Goal: Contribute content: Contribute content

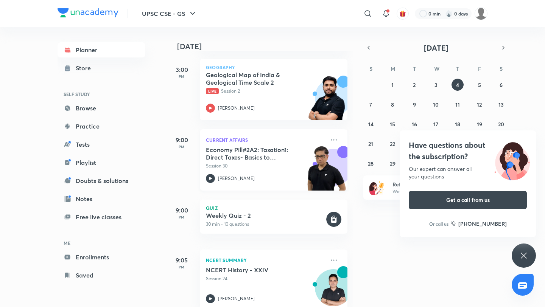
scroll to position [257, 0]
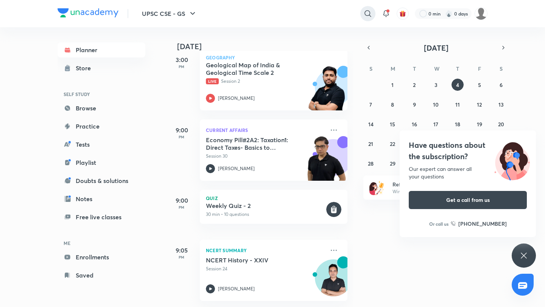
click at [368, 14] on icon at bounding box center [367, 13] width 9 height 9
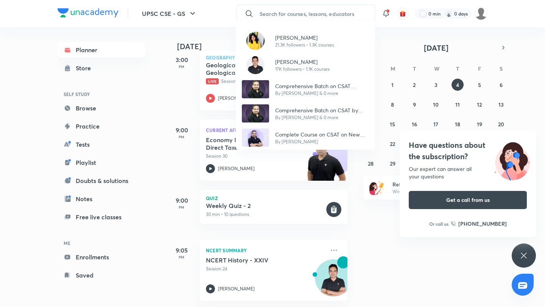
click at [135, 139] on div "Rinku Singh 21.3K followers • 1.3K courses Parvej Alam 17K followers • 1.1K cou…" at bounding box center [272, 153] width 545 height 307
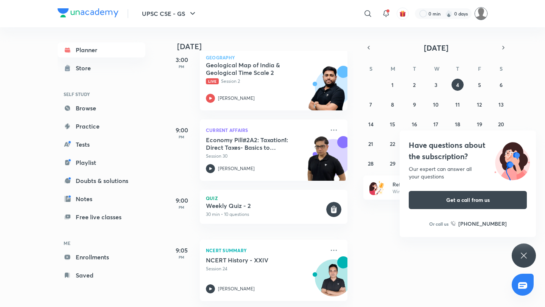
click at [478, 17] on img at bounding box center [481, 13] width 13 height 13
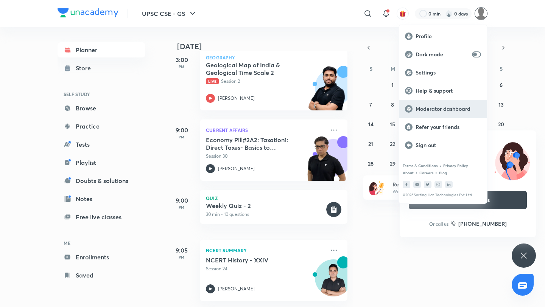
click at [443, 107] on p "Moderator dashboard" at bounding box center [447, 109] width 65 height 7
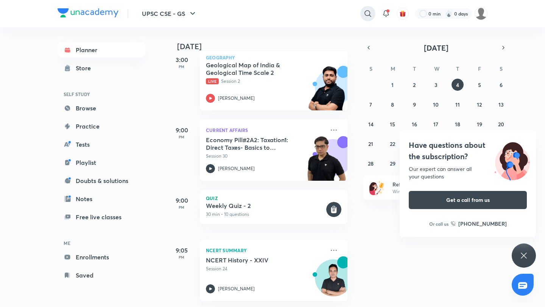
click at [364, 16] on icon at bounding box center [367, 13] width 9 height 9
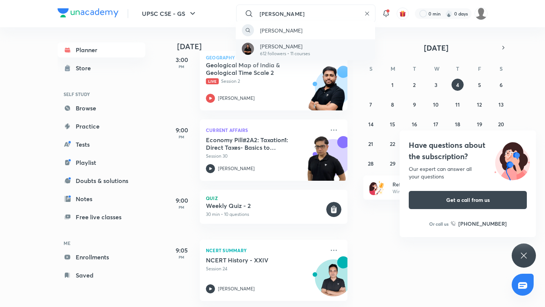
type input "monica mandhanya"
click at [285, 52] on p "612 followers • 11 courses" at bounding box center [285, 53] width 50 height 7
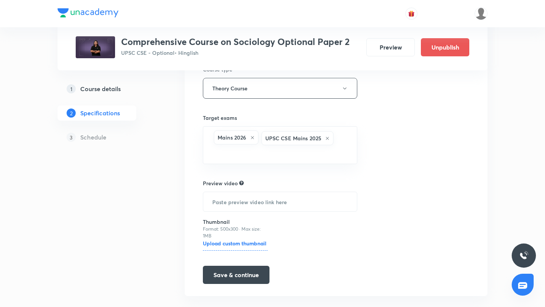
scroll to position [145, 0]
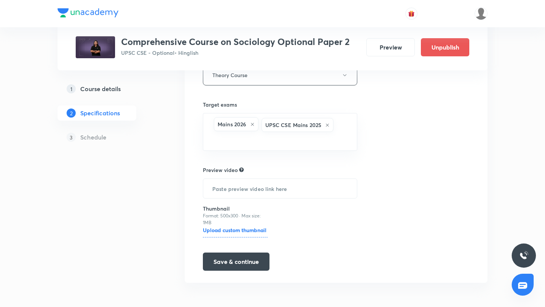
click at [105, 138] on h5 "Schedule" at bounding box center [93, 137] width 26 height 9
click at [91, 138] on h5 "Schedule" at bounding box center [93, 137] width 26 height 9
click at [106, 92] on h5 "Course details" at bounding box center [100, 88] width 40 height 9
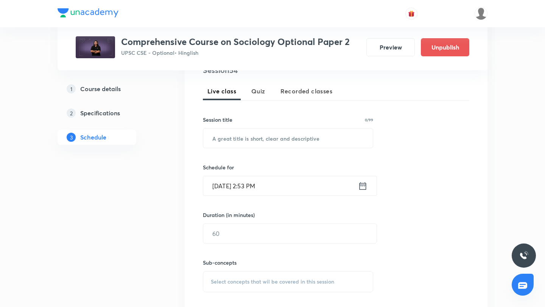
scroll to position [162, 0]
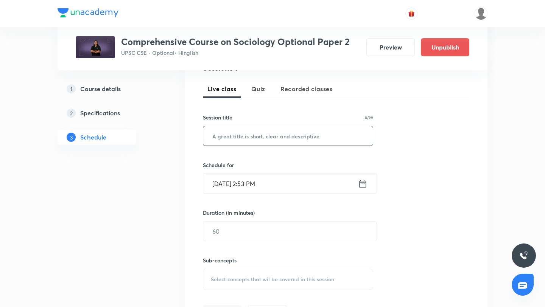
click at [237, 135] on input "text" at bounding box center [288, 135] width 170 height 19
type input "Teacher's Day Special"
click at [362, 183] on icon at bounding box center [362, 184] width 9 height 11
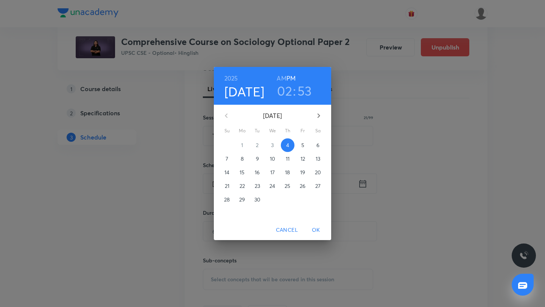
click at [302, 145] on p "5" at bounding box center [302, 146] width 3 height 8
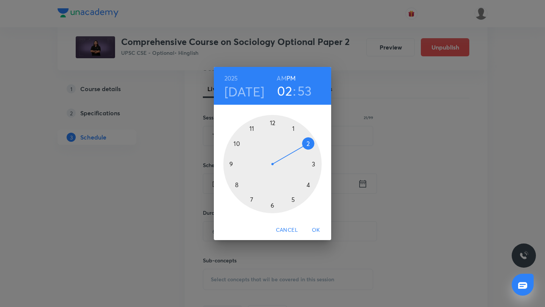
click at [240, 146] on div at bounding box center [272, 164] width 98 height 98
click at [282, 79] on h6 "AM" at bounding box center [281, 78] width 9 height 11
click at [302, 88] on h3 "53" at bounding box center [304, 91] width 14 height 16
click at [271, 123] on div at bounding box center [272, 164] width 98 height 98
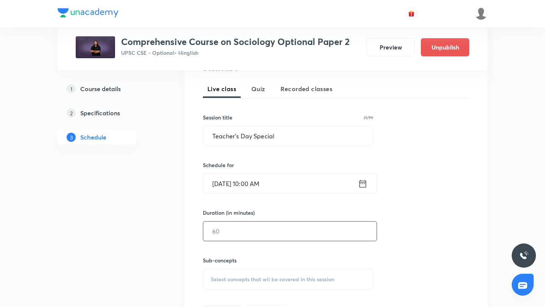
click at [255, 229] on input "text" at bounding box center [289, 231] width 173 height 19
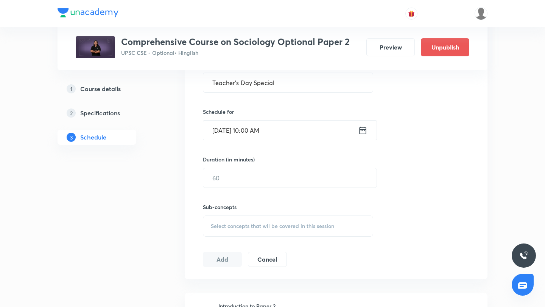
scroll to position [218, 0]
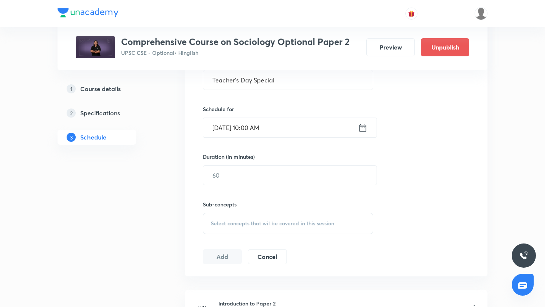
click at [236, 221] on span "Select concepts that wil be covered in this session" at bounding box center [272, 224] width 123 height 6
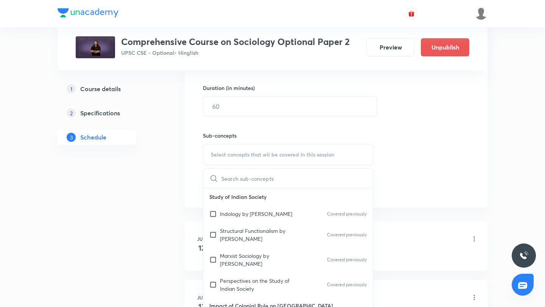
scroll to position [289, 0]
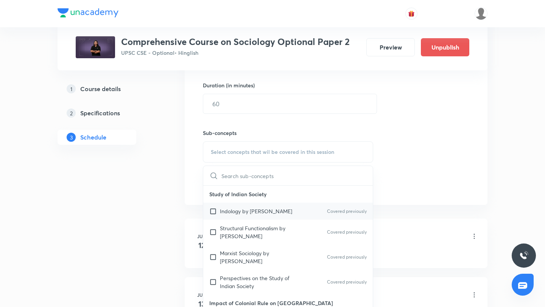
click at [227, 212] on p "Indology by [PERSON_NAME]" at bounding box center [256, 211] width 72 height 8
checkbox input "true"
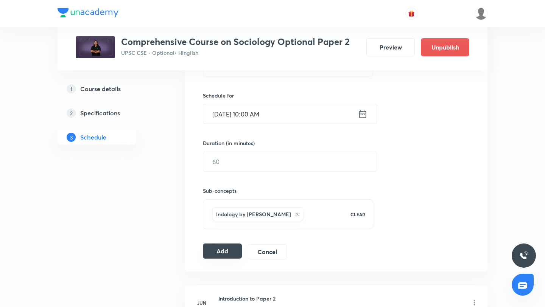
scroll to position [212, 0]
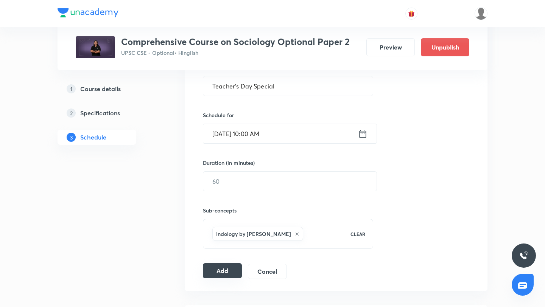
click at [216, 272] on button "Add" at bounding box center [222, 270] width 39 height 15
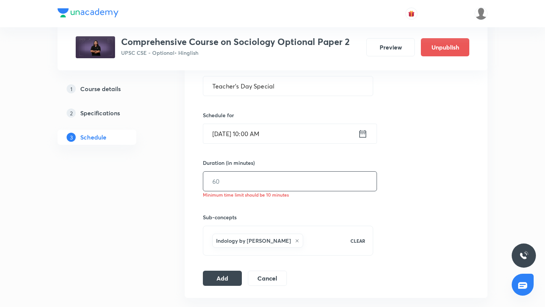
click at [231, 182] on input "text" at bounding box center [289, 181] width 173 height 19
type input "60"
click at [223, 279] on button "Add" at bounding box center [222, 277] width 39 height 15
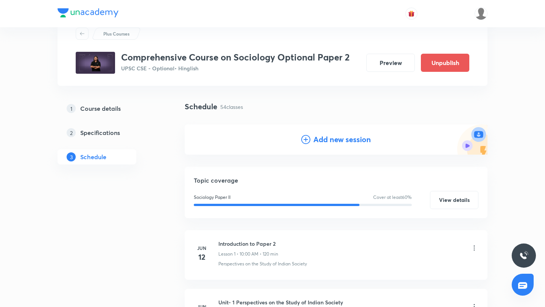
scroll to position [0, 0]
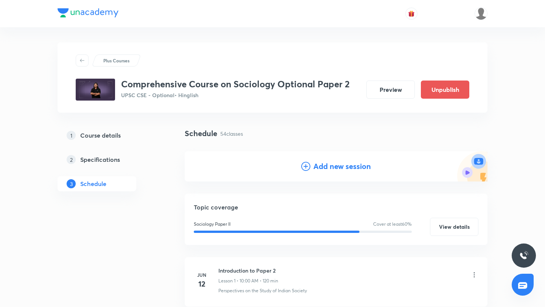
click at [307, 165] on icon at bounding box center [305, 166] width 9 height 9
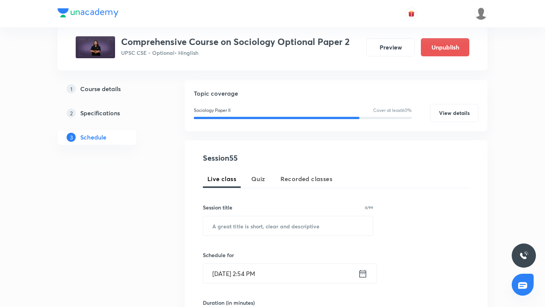
scroll to position [72, 0]
click at [231, 226] on input "text" at bounding box center [288, 225] width 170 height 19
type input "Extra Class"
click at [361, 277] on icon at bounding box center [362, 273] width 7 height 8
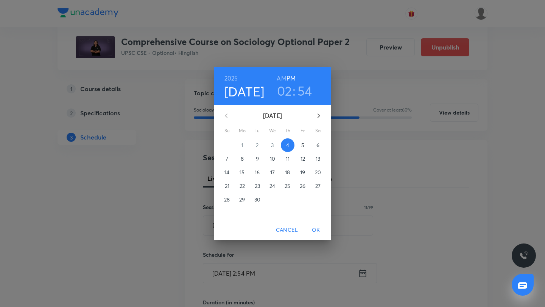
click at [271, 160] on p "10" at bounding box center [272, 159] width 5 height 8
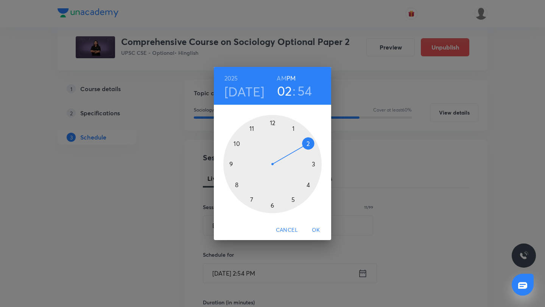
click at [281, 79] on h6 "AM" at bounding box center [281, 78] width 9 height 11
click at [237, 144] on div at bounding box center [272, 164] width 98 height 98
click at [272, 122] on div at bounding box center [272, 164] width 98 height 98
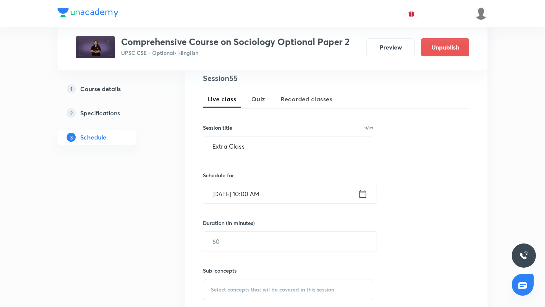
scroll to position [153, 0]
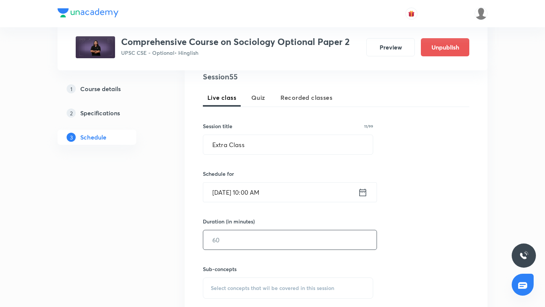
click at [249, 245] on input "text" at bounding box center [289, 239] width 173 height 19
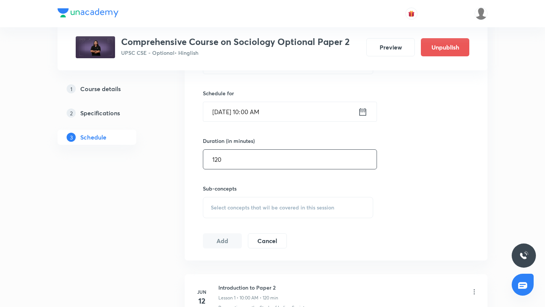
scroll to position [240, 0]
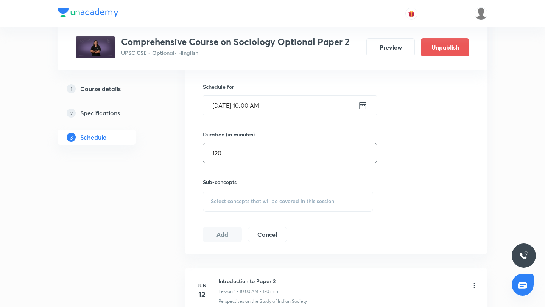
type input "120"
click at [225, 196] on div "Select concepts that wil be covered in this session" at bounding box center [288, 201] width 170 height 21
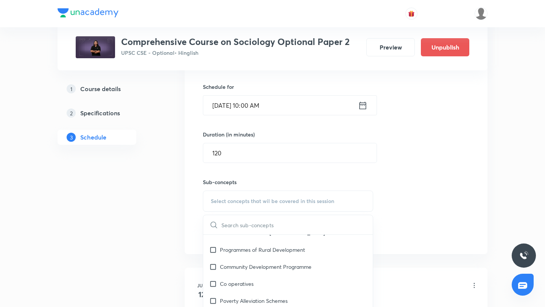
scroll to position [1152, 0]
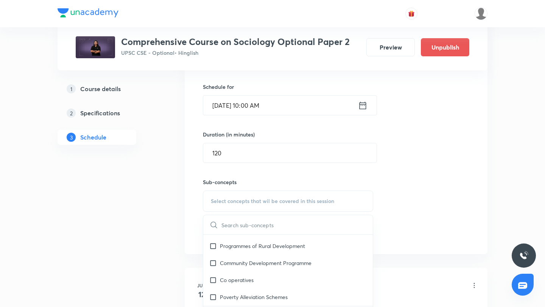
checkbox input "true"
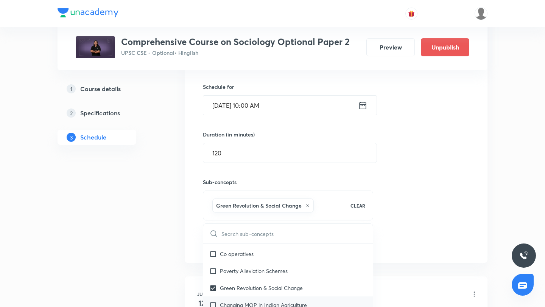
scroll to position [1187, 0]
click at [214, 301] on input "checkbox" at bounding box center [214, 305] width 11 height 8
checkbox input "true"
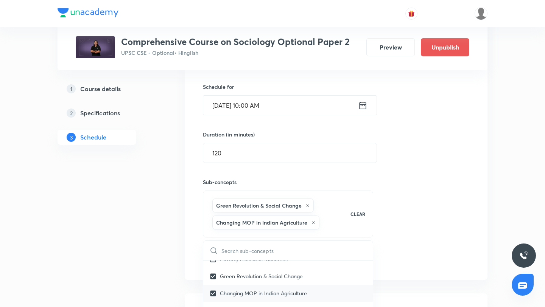
scroll to position [1216, 0]
click at [214, 306] on input "checkbox" at bounding box center [214, 310] width 11 height 8
checkbox input "true"
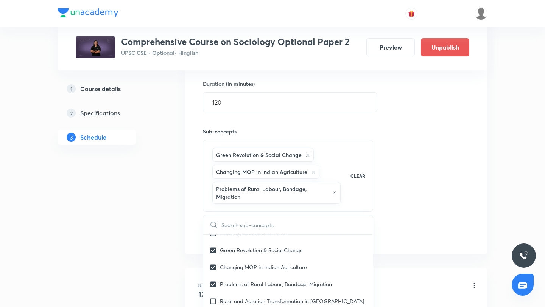
scroll to position [296, 0]
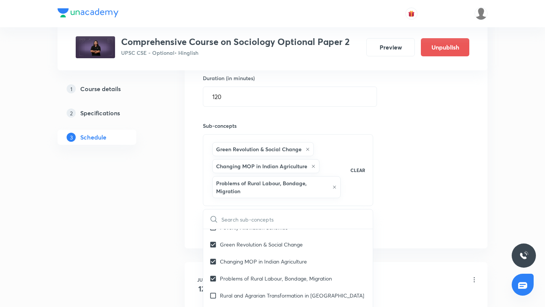
click at [415, 188] on div "Session 55 Live class Quiz Recorded classes Session title 11/99 Extra Class ​ S…" at bounding box center [336, 82] width 266 height 309
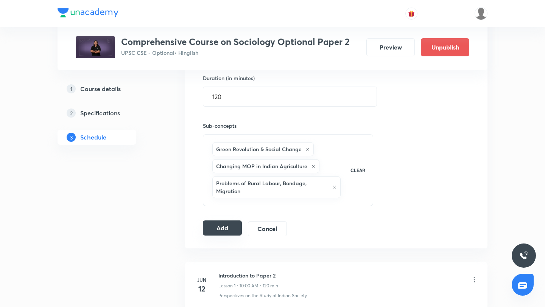
click at [211, 228] on button "Add" at bounding box center [222, 228] width 39 height 15
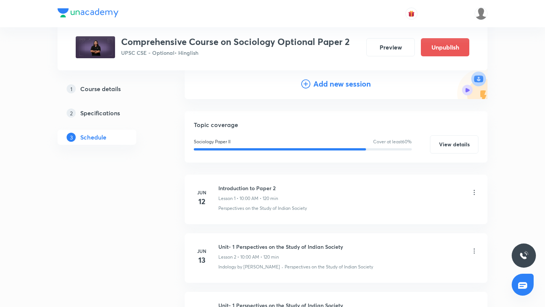
scroll to position [0, 0]
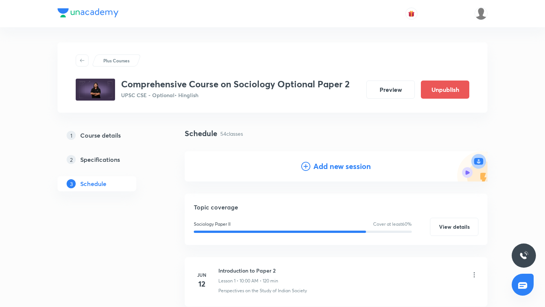
click at [305, 167] on icon at bounding box center [305, 166] width 9 height 9
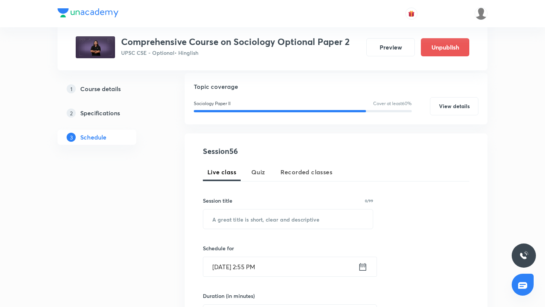
scroll to position [79, 0]
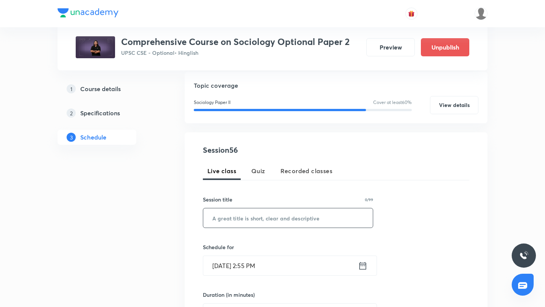
click at [246, 213] on input "text" at bounding box center [288, 218] width 170 height 19
click at [249, 219] on input "Extra Class" at bounding box center [288, 218] width 170 height 19
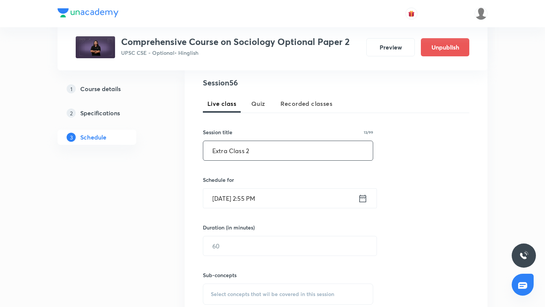
scroll to position [150, 0]
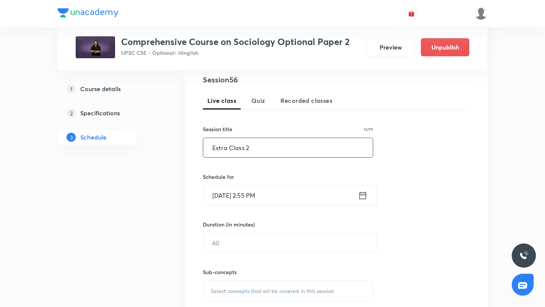
type input "Extra Class 2"
click at [363, 196] on icon at bounding box center [362, 195] width 9 height 11
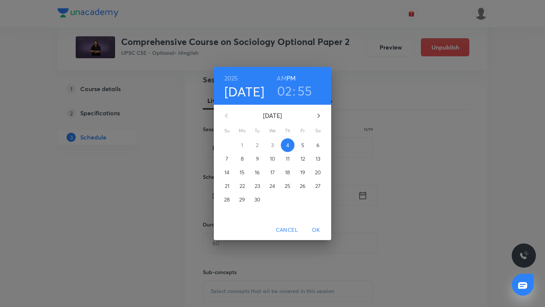
click at [273, 159] on p "10" at bounding box center [272, 159] width 5 height 8
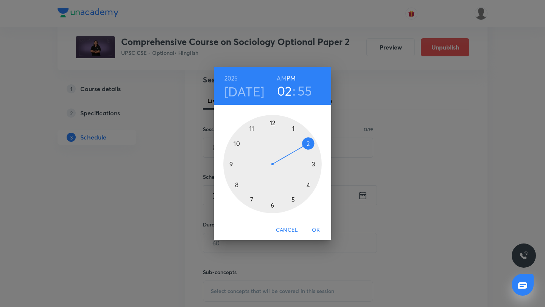
click at [235, 143] on div at bounding box center [272, 164] width 98 height 98
click at [273, 123] on div at bounding box center [272, 164] width 98 height 98
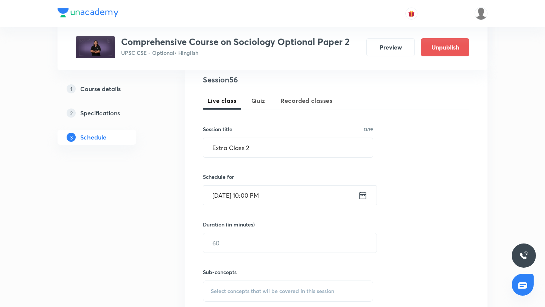
click at [299, 190] on input "[DATE] 10:00 PM" at bounding box center [280, 195] width 155 height 19
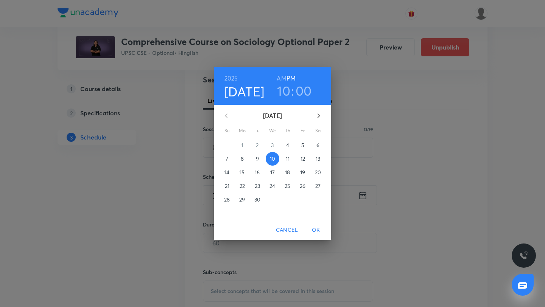
click at [278, 77] on h6 "AM" at bounding box center [281, 78] width 9 height 11
click at [314, 228] on span "OK" at bounding box center [316, 230] width 18 height 9
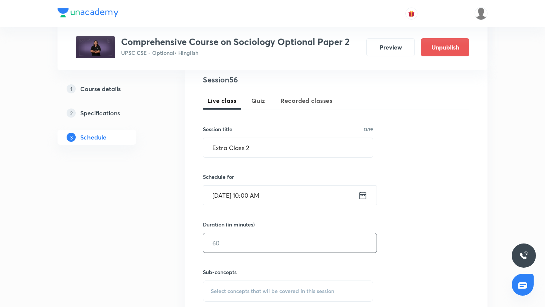
click at [254, 244] on input "text" at bounding box center [289, 242] width 173 height 19
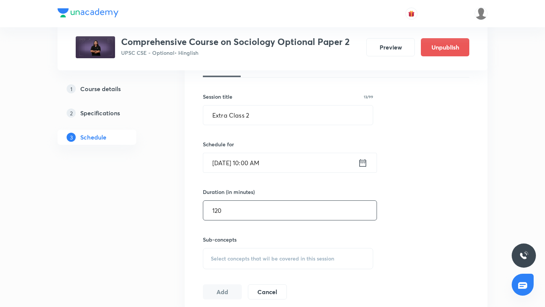
scroll to position [183, 0]
type input "120"
click at [361, 163] on icon at bounding box center [362, 162] width 9 height 11
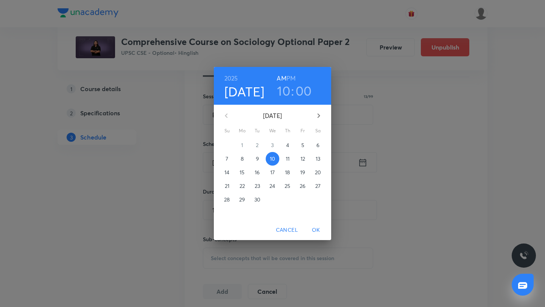
click at [287, 159] on p "11" at bounding box center [288, 159] width 4 height 8
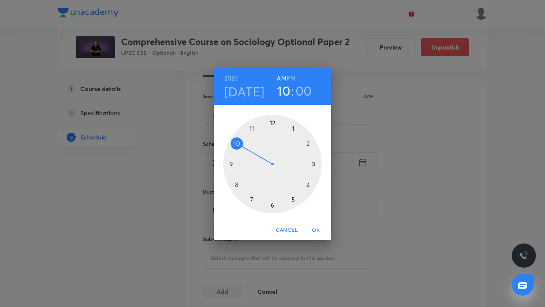
click at [321, 232] on span "OK" at bounding box center [316, 230] width 18 height 9
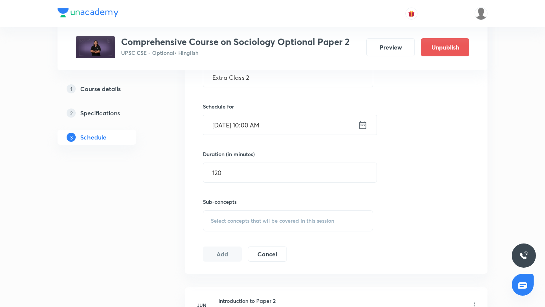
scroll to position [226, 0]
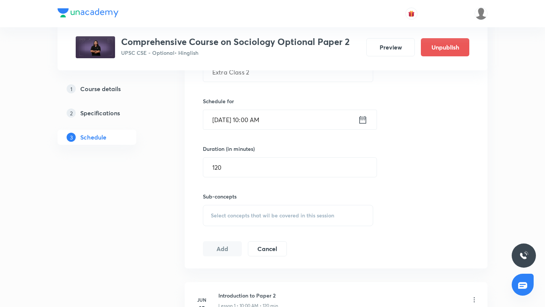
click at [290, 218] on span "Select concepts that wil be covered in this session" at bounding box center [272, 216] width 123 height 6
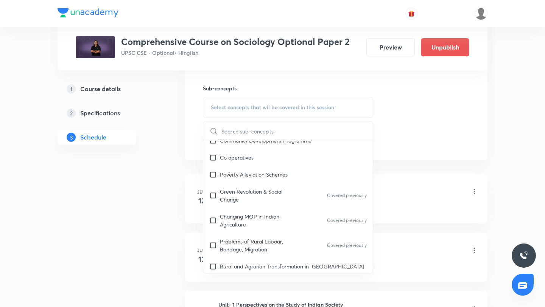
scroll to position [1183, 0]
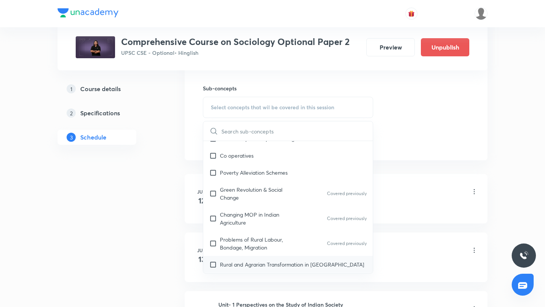
click at [283, 261] on p "Rural and Agrarian Transformation in [GEOGRAPHIC_DATA]" at bounding box center [292, 265] width 144 height 8
checkbox input "true"
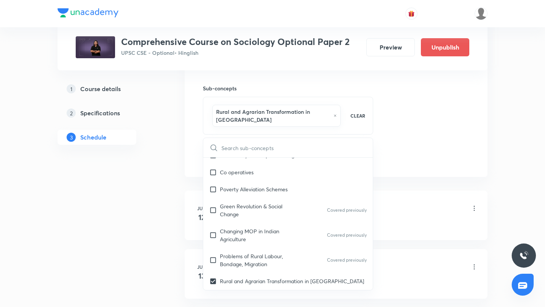
checkbox input "true"
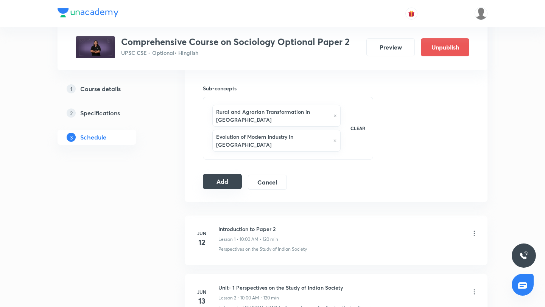
click at [221, 174] on button "Add" at bounding box center [222, 181] width 39 height 15
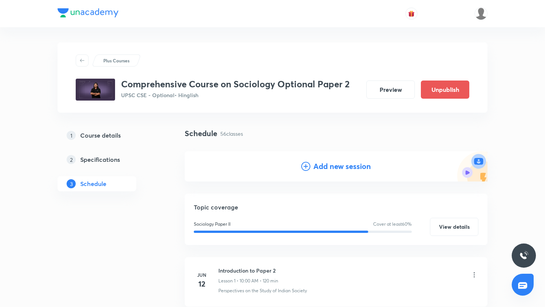
scroll to position [2, 0]
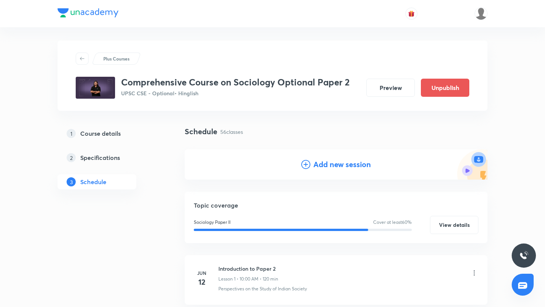
click at [304, 164] on icon at bounding box center [305, 164] width 9 height 9
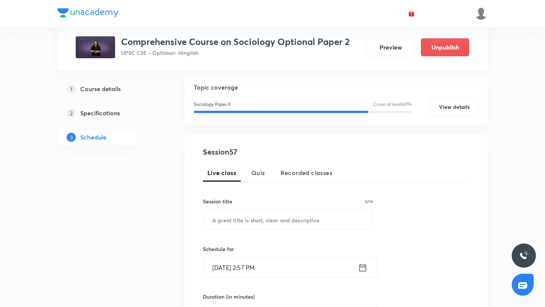
scroll to position [79, 0]
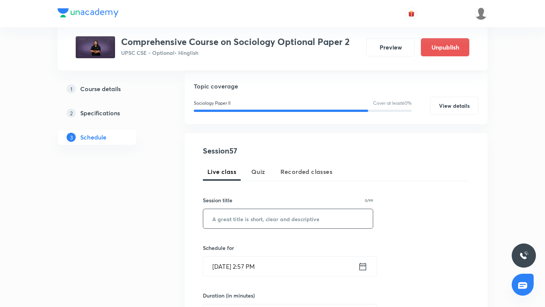
click at [229, 221] on input "text" at bounding box center [288, 218] width 170 height 19
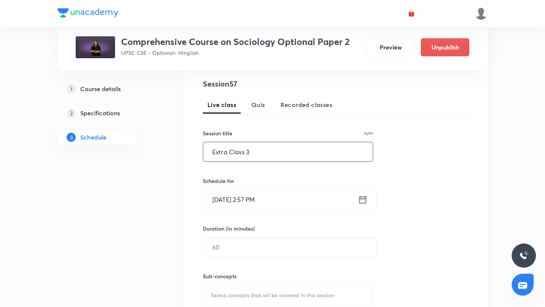
scroll to position [146, 0]
type input "Extra Class 3"
click at [366, 199] on icon at bounding box center [362, 199] width 7 height 8
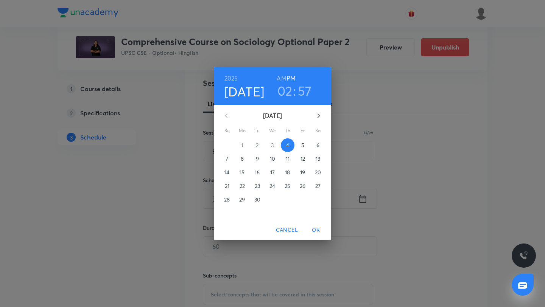
click at [302, 160] on p "12" at bounding box center [302, 159] width 5 height 8
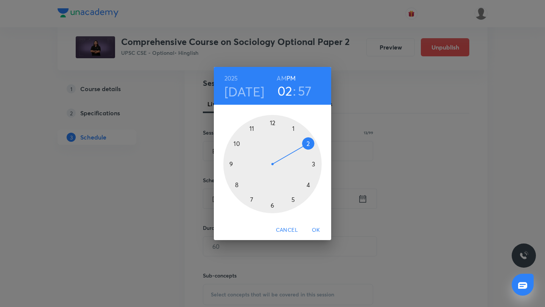
click at [282, 75] on h6 "AM" at bounding box center [281, 78] width 9 height 11
click at [238, 140] on div at bounding box center [272, 164] width 98 height 98
click at [270, 122] on div at bounding box center [272, 164] width 98 height 98
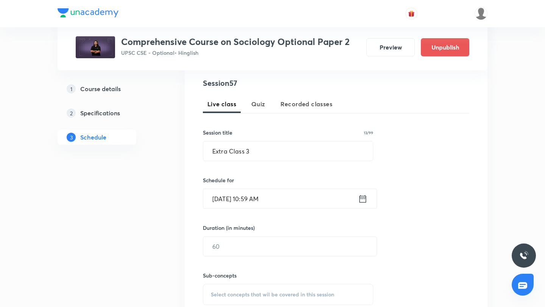
click at [361, 199] on icon at bounding box center [362, 199] width 9 height 11
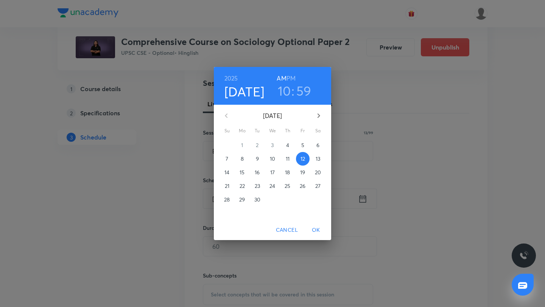
click at [306, 90] on h3 "59" at bounding box center [303, 91] width 15 height 16
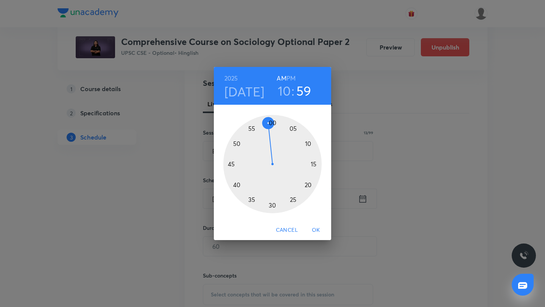
click at [274, 124] on div at bounding box center [272, 164] width 98 height 98
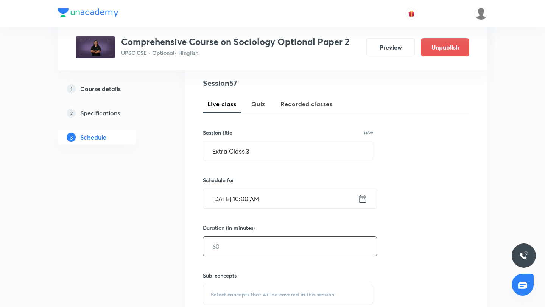
click at [281, 240] on input "text" at bounding box center [289, 246] width 173 height 19
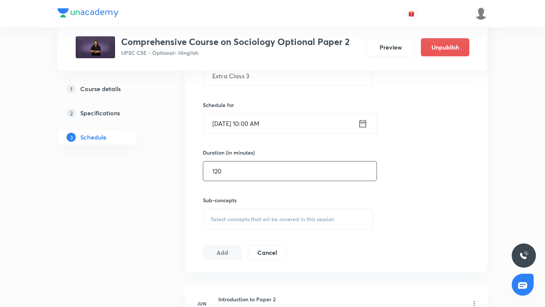
scroll to position [233, 0]
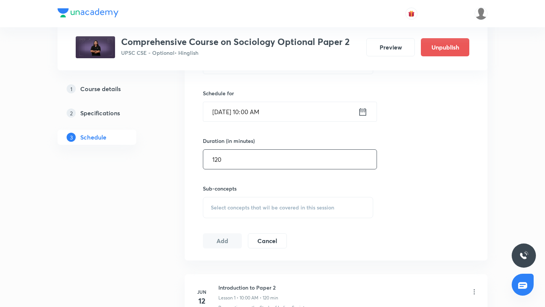
type input "120"
click at [243, 201] on div "Select concepts that wil be covered in this session" at bounding box center [288, 207] width 170 height 21
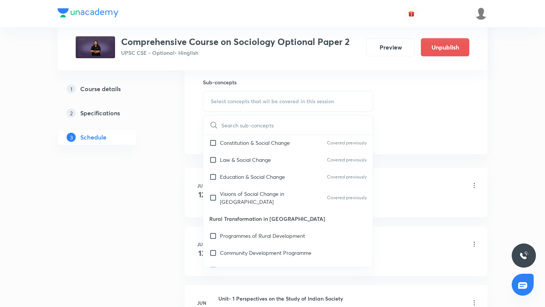
scroll to position [1064, 0]
click at [229, 230] on p "Programmes of Rural Development" at bounding box center [262, 234] width 85 height 8
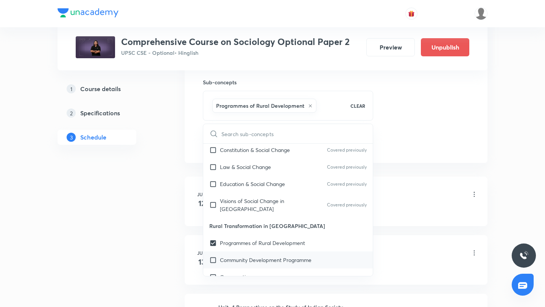
click at [224, 256] on p "Community Development Programme" at bounding box center [266, 260] width 92 height 8
checkbox input "true"
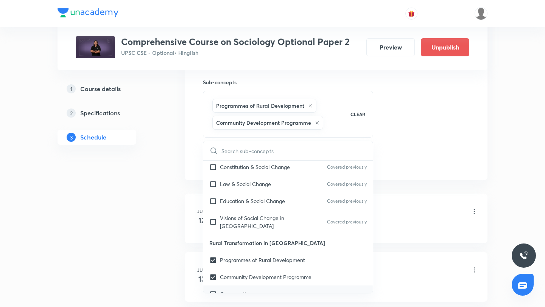
click at [224, 290] on p "Co operatives" at bounding box center [237, 294] width 34 height 8
checkbox input "true"
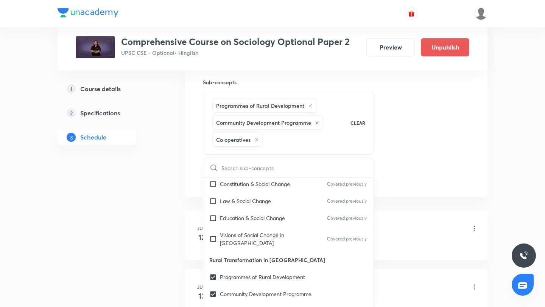
checkbox input "true"
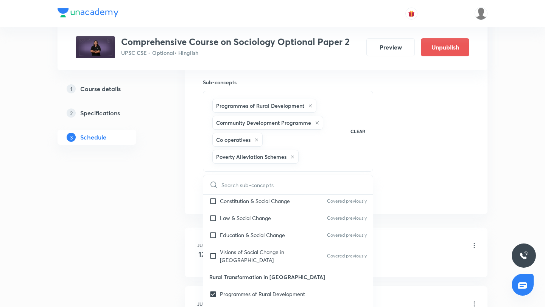
click at [439, 184] on div "Session 57 Live class Quiz Recorded classes Session title 13/99 Extra Class 3 ​…" at bounding box center [336, 43] width 266 height 318
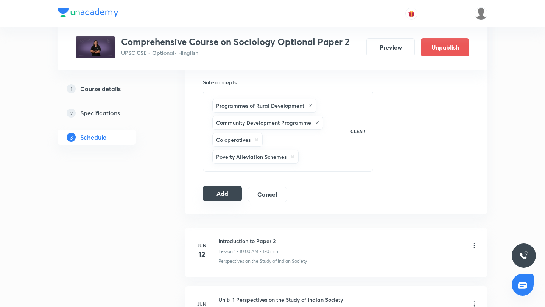
click at [229, 198] on button "Add" at bounding box center [222, 193] width 39 height 15
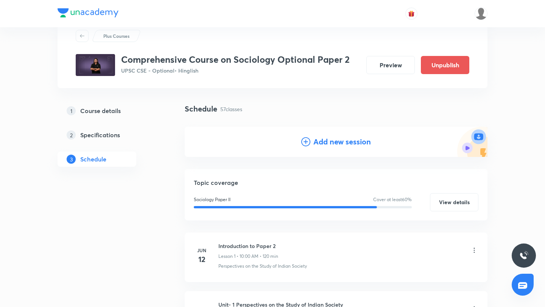
scroll to position [0, 0]
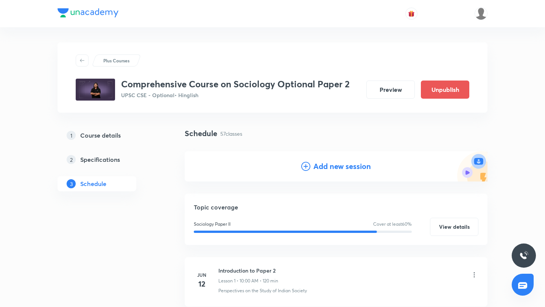
click at [307, 164] on icon at bounding box center [305, 166] width 9 height 9
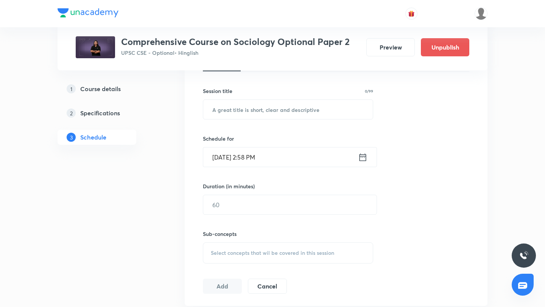
scroll to position [188, 0]
click at [298, 112] on input "text" at bounding box center [288, 109] width 170 height 19
type input "Extra Class 4"
click at [366, 160] on icon at bounding box center [362, 158] width 7 height 8
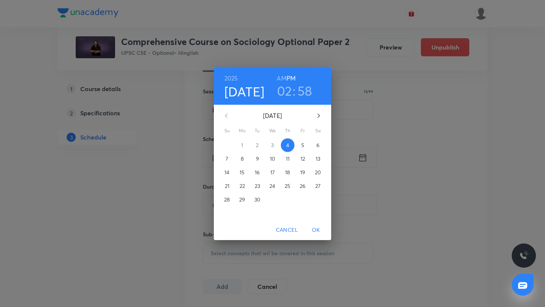
click at [244, 171] on p "15" at bounding box center [242, 173] width 5 height 8
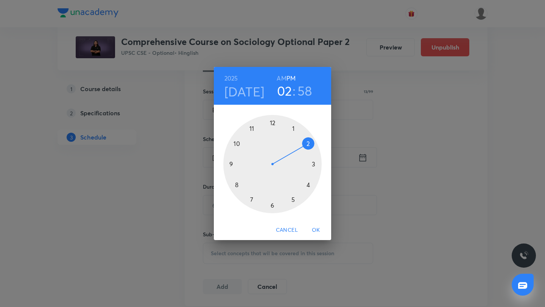
click at [281, 78] on h6 "AM" at bounding box center [281, 78] width 9 height 11
click at [238, 142] on div at bounding box center [272, 164] width 98 height 98
click at [274, 121] on div at bounding box center [272, 164] width 98 height 98
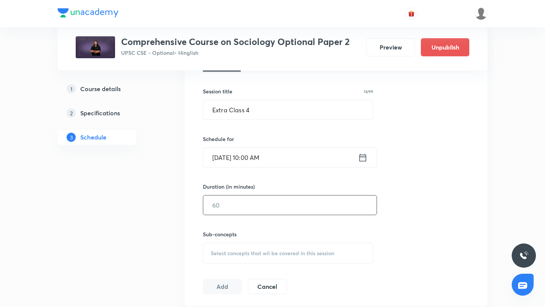
click at [255, 203] on input "text" at bounding box center [289, 205] width 173 height 19
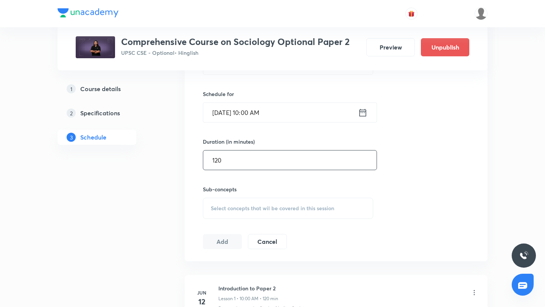
scroll to position [233, 0]
type input "120"
click at [239, 210] on span "Select concepts that wil be covered in this session" at bounding box center [272, 208] width 123 height 6
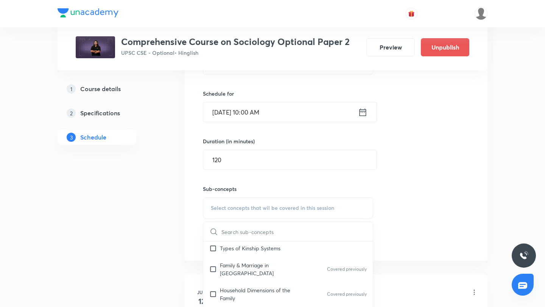
scroll to position [821, 0]
click at [266, 307] on p "Patriarchy & Entitlements" at bounding box center [250, 312] width 61 height 8
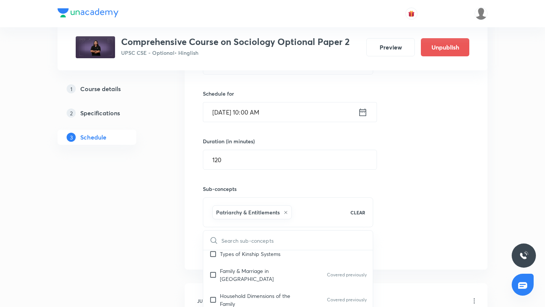
checkbox input "true"
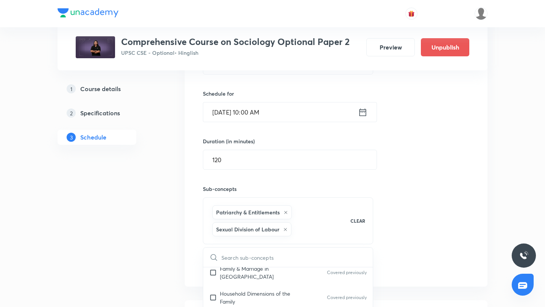
scroll to position [860, 0]
checkbox input "true"
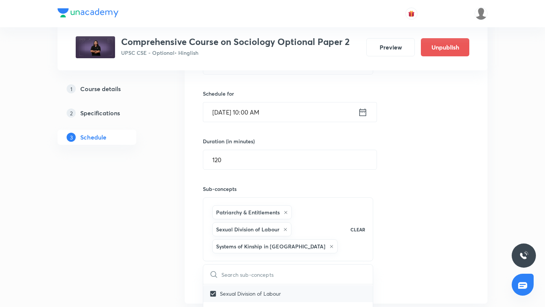
scroll to position [902, 0]
click at [429, 225] on div "Session 58 Live class Quiz Recorded classes Session title 13/99 Extra Class 4 ​…" at bounding box center [336, 141] width 266 height 301
click at [223, 287] on button "Add" at bounding box center [222, 283] width 39 height 15
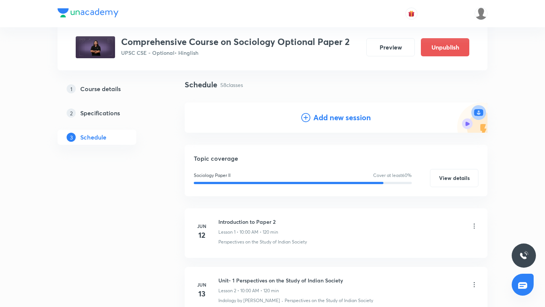
scroll to position [0, 0]
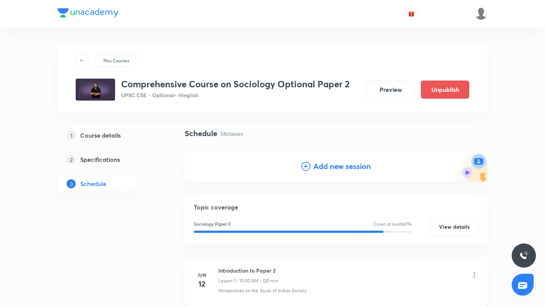
click at [306, 170] on icon at bounding box center [305, 166] width 9 height 9
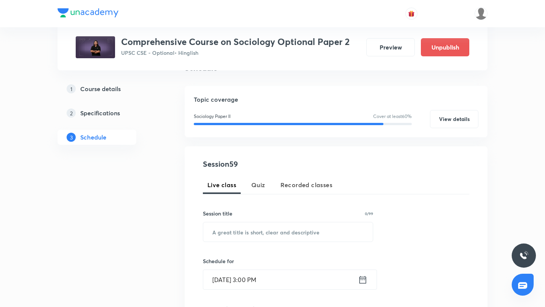
scroll to position [67, 0]
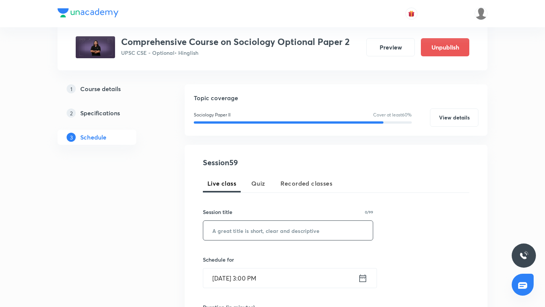
click at [246, 232] on input "text" at bounding box center [288, 230] width 170 height 19
click at [240, 279] on input "[DATE] 3:00 PM" at bounding box center [280, 278] width 155 height 19
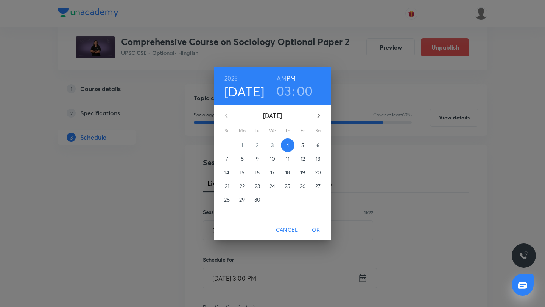
click at [401, 171] on div "[DATE] 03 : 00 AM PM [DATE] Su Mo Tu We Th Fr Sa 31 1 2 3 4 5 6 7 8 9 10 11 12 …" at bounding box center [272, 153] width 545 height 307
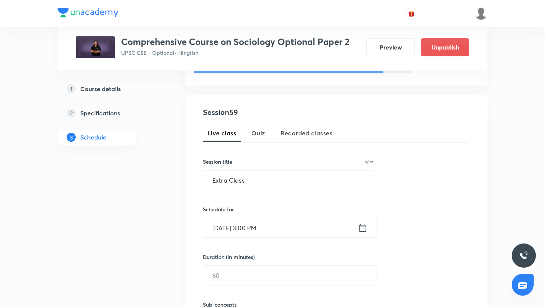
scroll to position [124, 0]
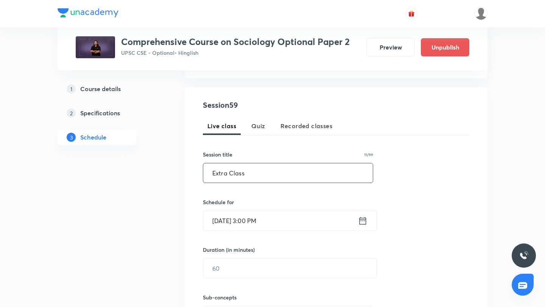
click at [266, 171] on input "Extra Class" at bounding box center [288, 172] width 170 height 19
type input "Extra Class 5"
click at [361, 223] on icon at bounding box center [362, 221] width 9 height 11
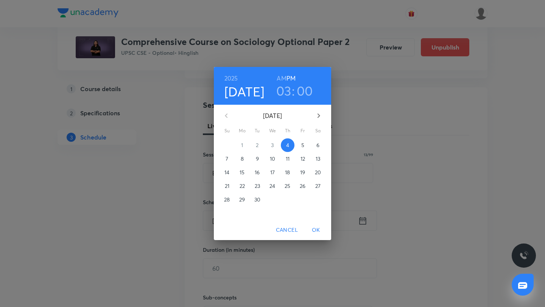
click at [260, 173] on span "16" at bounding box center [258, 173] width 14 height 8
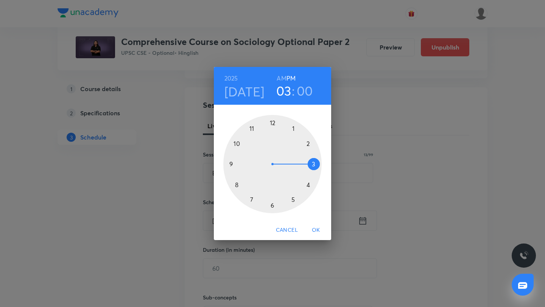
click at [281, 78] on h6 "AM" at bounding box center [281, 78] width 9 height 11
click at [237, 143] on div at bounding box center [272, 164] width 98 height 98
click at [315, 232] on span "OK" at bounding box center [316, 230] width 18 height 9
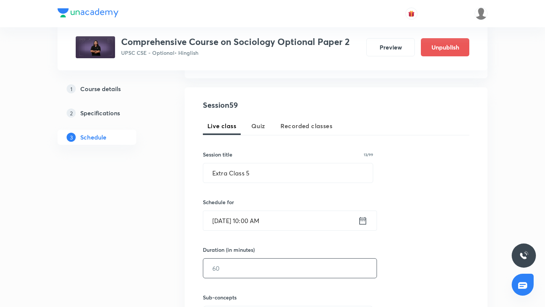
click at [266, 272] on input "text" at bounding box center [289, 268] width 173 height 19
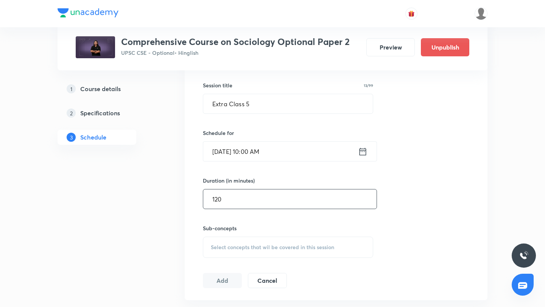
scroll to position [208, 0]
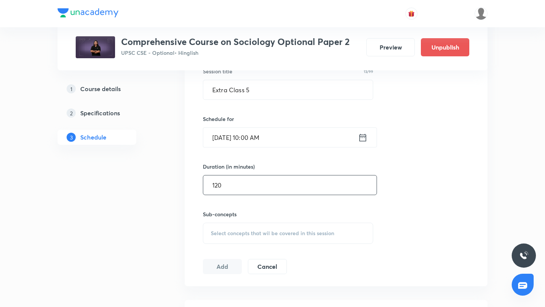
type input "120"
click at [236, 227] on div "Select concepts that wil be covered in this session" at bounding box center [288, 233] width 170 height 21
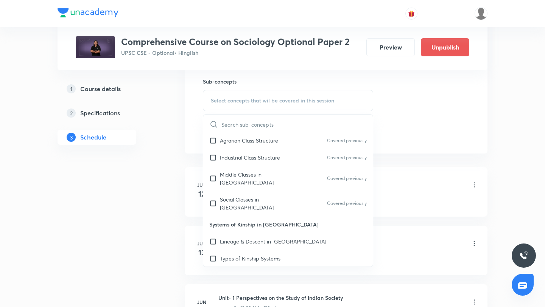
scroll to position [702, 0]
click at [229, 236] on p "Lineage & Descent in [GEOGRAPHIC_DATA]" at bounding box center [273, 240] width 106 height 8
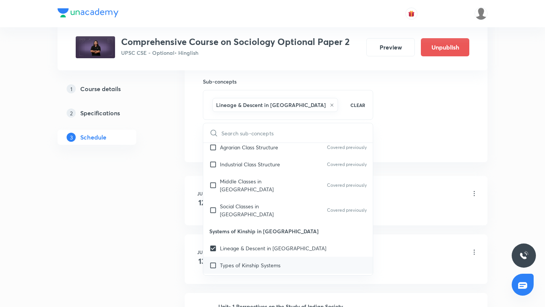
click at [220, 261] on p "Types of Kinship Systems" at bounding box center [250, 265] width 61 height 8
checkbox input "true"
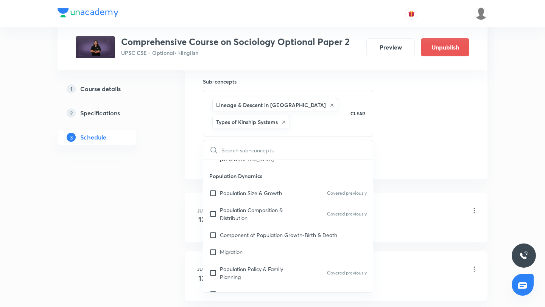
scroll to position [1828, 0]
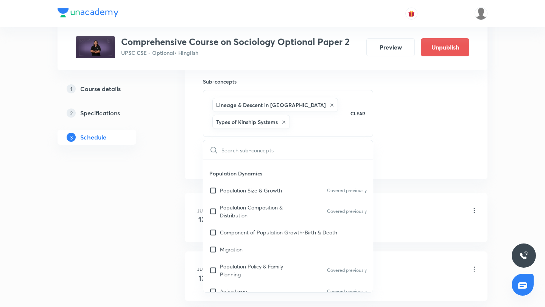
click at [447, 154] on div "Session 59 Live class Quiz Recorded classes Session title 13/99 Extra Class 5 ​…" at bounding box center [336, 25] width 266 height 284
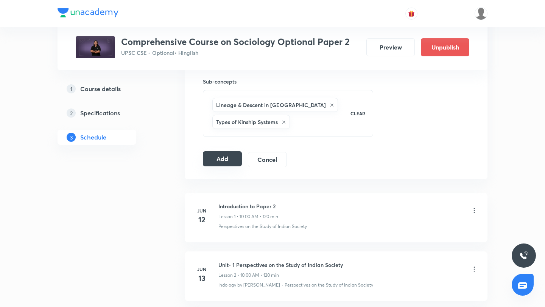
click at [228, 164] on button "Add" at bounding box center [222, 158] width 39 height 15
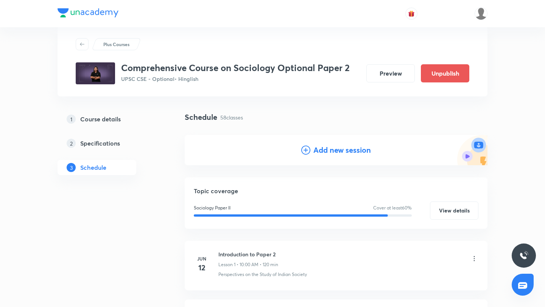
scroll to position [0, 0]
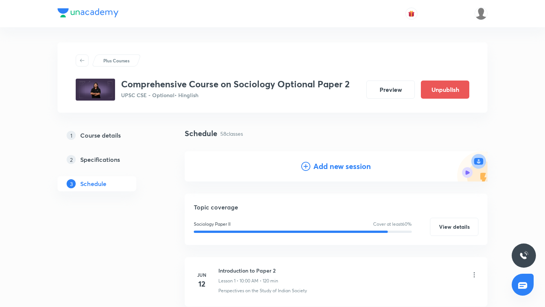
click at [304, 168] on icon at bounding box center [305, 166] width 9 height 9
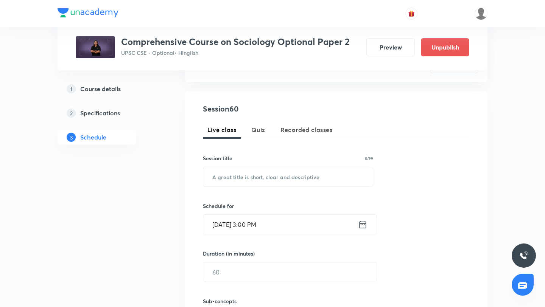
scroll to position [121, 0]
click at [240, 169] on input "text" at bounding box center [288, 176] width 170 height 19
type input "Extra Class 6"
click at [272, 226] on input "[DATE] 3:00 PM" at bounding box center [280, 224] width 155 height 19
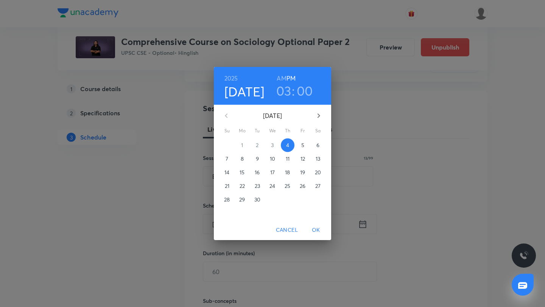
click at [273, 169] on p "17" at bounding box center [272, 173] width 5 height 8
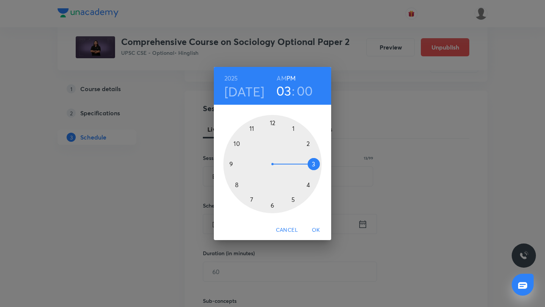
click at [283, 77] on h6 "AM" at bounding box center [281, 78] width 9 height 11
click at [241, 143] on div at bounding box center [272, 164] width 98 height 98
click at [314, 232] on span "OK" at bounding box center [316, 230] width 18 height 9
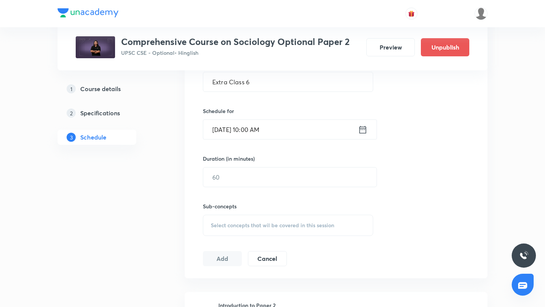
scroll to position [221, 0]
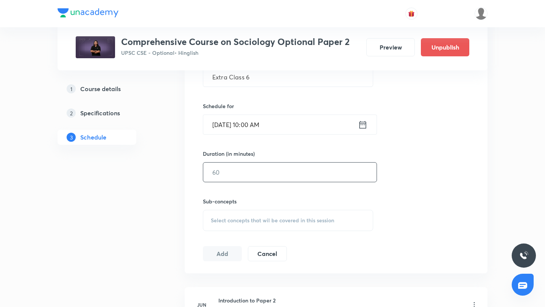
click at [233, 173] on input "text" at bounding box center [289, 172] width 173 height 19
type input "120"
click at [237, 223] on span "Select concepts that wil be covered in this session" at bounding box center [272, 221] width 123 height 6
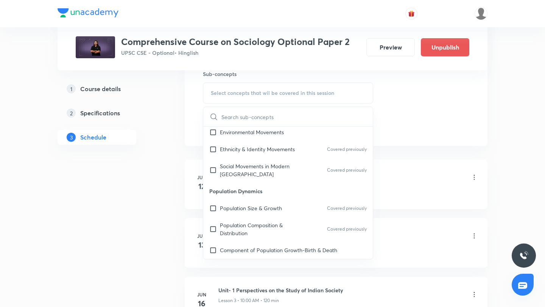
scroll to position [1784, 0]
click at [219, 265] on input "checkbox" at bounding box center [214, 269] width 11 height 8
checkbox input "true"
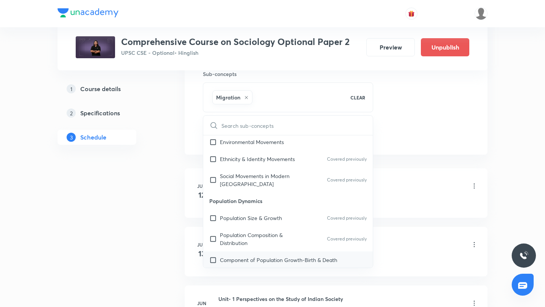
click at [218, 256] on input "checkbox" at bounding box center [214, 260] width 11 height 8
checkbox input "true"
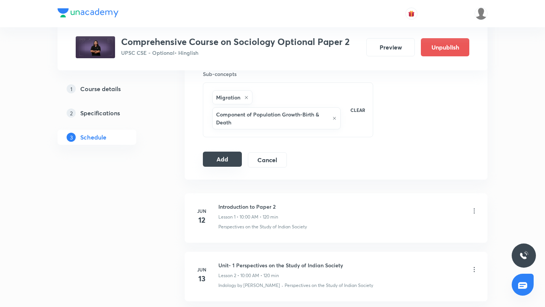
click at [223, 156] on button "Add" at bounding box center [222, 159] width 39 height 15
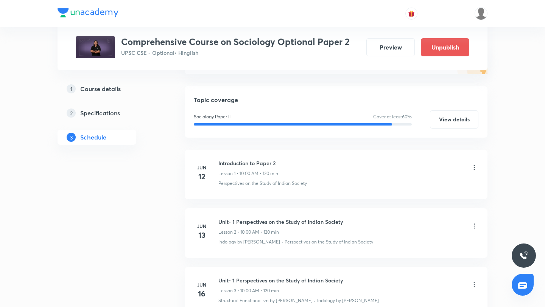
scroll to position [0, 0]
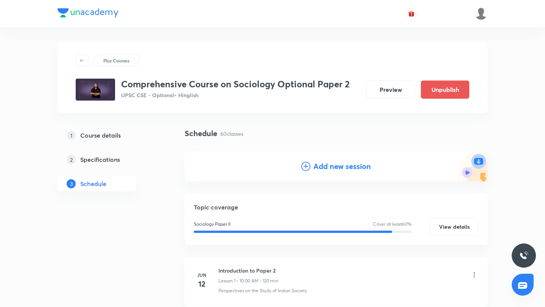
click at [303, 163] on icon at bounding box center [305, 166] width 9 height 9
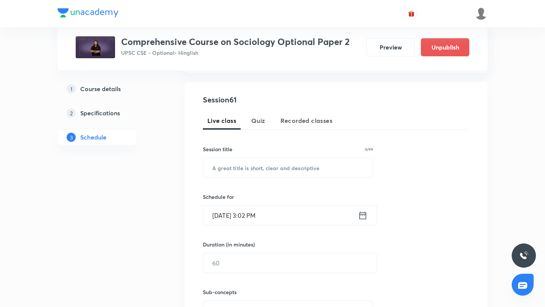
scroll to position [132, 0]
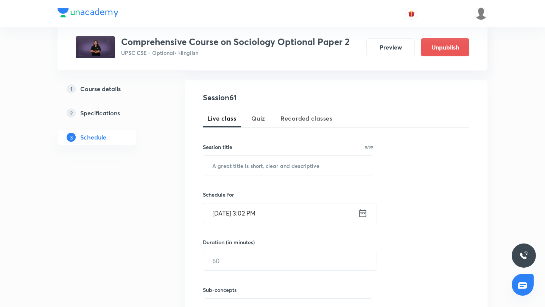
click at [363, 213] on icon at bounding box center [362, 213] width 7 height 8
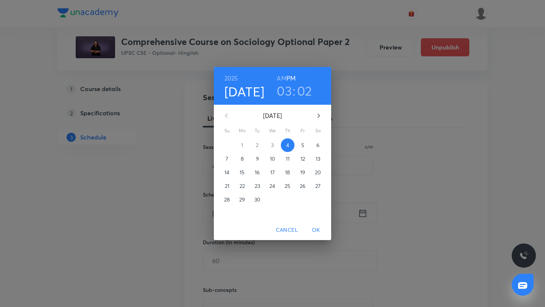
click at [291, 174] on span "18" at bounding box center [288, 173] width 14 height 8
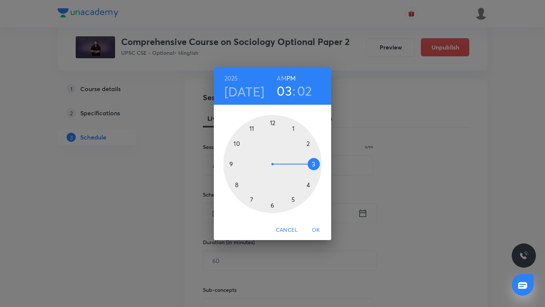
click at [279, 77] on h6 "AM" at bounding box center [281, 78] width 9 height 11
click at [284, 93] on h3 "03" at bounding box center [284, 91] width 15 height 16
click at [235, 143] on div at bounding box center [272, 164] width 98 height 98
click at [272, 123] on div at bounding box center [272, 164] width 98 height 98
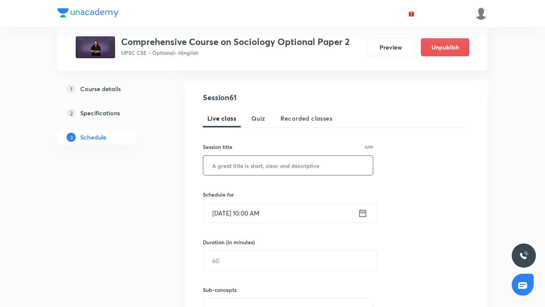
click at [276, 167] on input "text" at bounding box center [288, 165] width 170 height 19
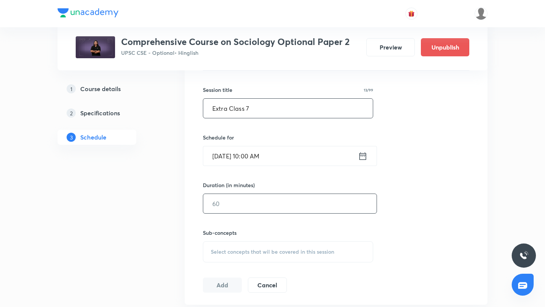
scroll to position [192, 0]
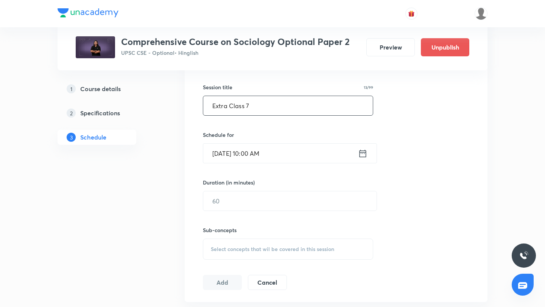
drag, startPoint x: 262, startPoint y: 114, endPoint x: 216, endPoint y: 107, distance: 46.4
click at [216, 107] on input "Extra Class 7" at bounding box center [288, 105] width 170 height 19
drag, startPoint x: 212, startPoint y: 107, endPoint x: 263, endPoint y: 107, distance: 51.1
click at [263, 107] on input "Extra Class 7" at bounding box center [288, 105] width 170 height 19
type input "Extra Class 7"
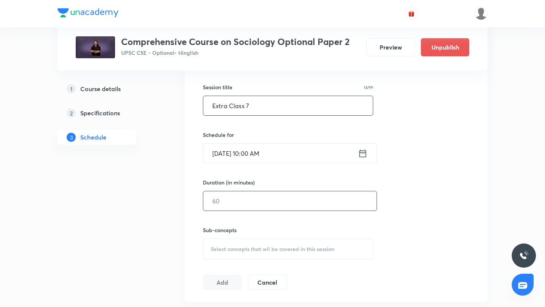
click at [234, 206] on input "text" at bounding box center [289, 200] width 173 height 19
type input "120"
click at [237, 249] on span "Select concepts that wil be covered in this session" at bounding box center [272, 249] width 123 height 6
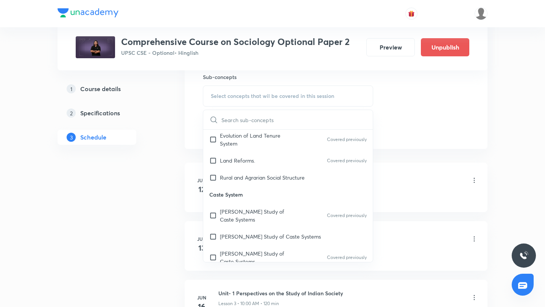
scroll to position [354, 0]
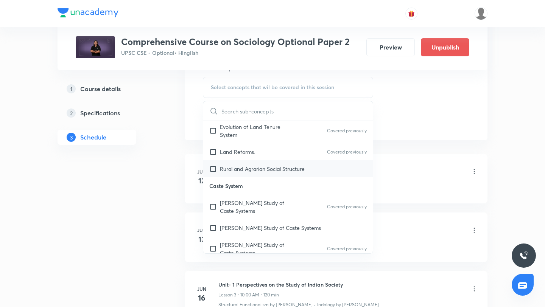
click at [260, 165] on p "Rural and Agrarian Social Structure" at bounding box center [262, 169] width 85 height 8
checkbox input "true"
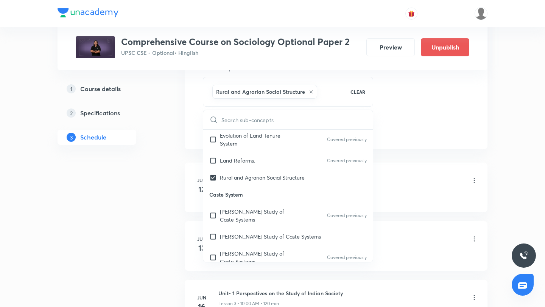
click at [440, 113] on div "Session 61 Live class Quiz Recorded classes Session title 13/99 Extra Class 7 ​…" at bounding box center [336, 3] width 266 height 267
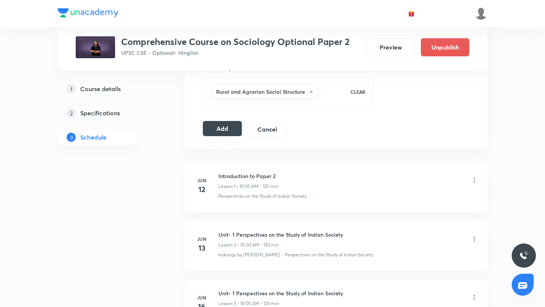
click at [228, 134] on button "Add" at bounding box center [222, 128] width 39 height 15
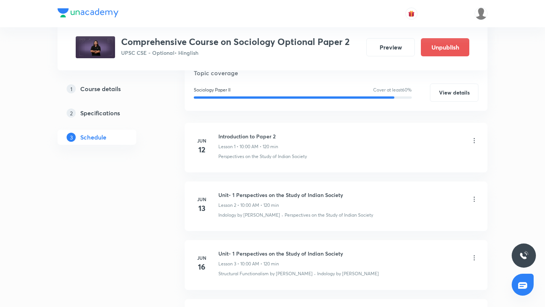
scroll to position [0, 0]
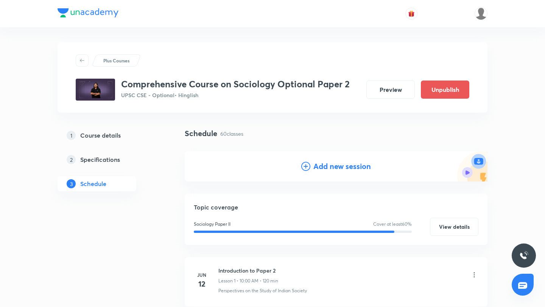
click at [307, 165] on icon at bounding box center [305, 166] width 9 height 9
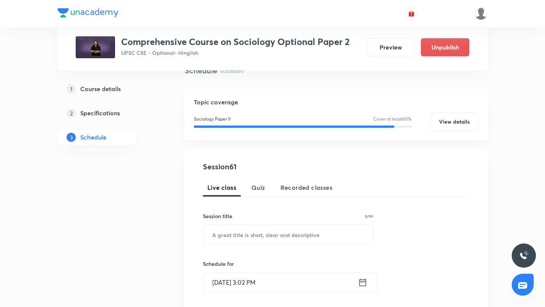
scroll to position [65, 0]
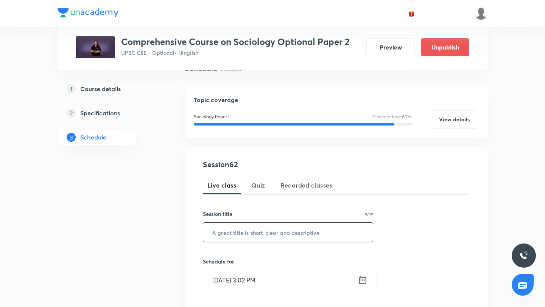
click at [246, 228] on input "text" at bounding box center [288, 232] width 170 height 19
paste input "Extra Class 7"
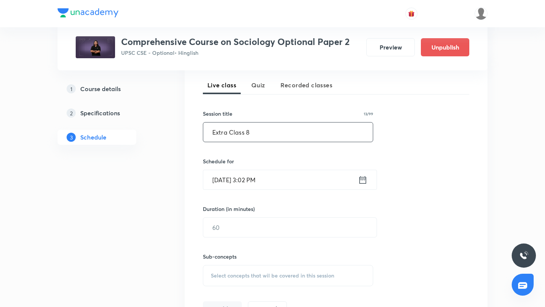
scroll to position [167, 0]
type input "Extra Class 8"
click at [227, 180] on input "[DATE] 3:02 PM" at bounding box center [280, 178] width 155 height 19
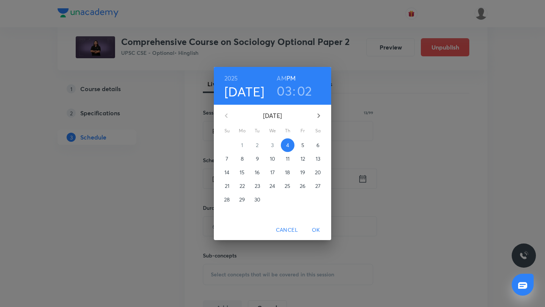
click at [299, 173] on span "19" at bounding box center [303, 173] width 14 height 8
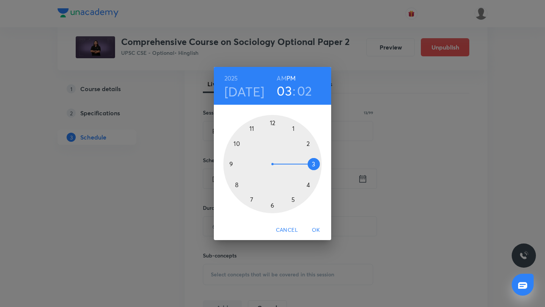
click at [280, 77] on h6 "AM" at bounding box center [281, 78] width 9 height 11
click at [284, 88] on h3 "03" at bounding box center [284, 91] width 15 height 16
click at [235, 145] on div at bounding box center [272, 164] width 98 height 98
click at [273, 123] on div at bounding box center [272, 164] width 98 height 98
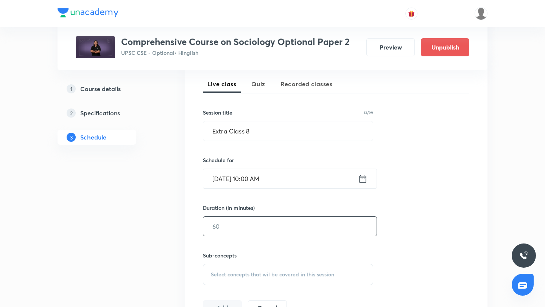
click at [275, 233] on input "text" at bounding box center [289, 226] width 173 height 19
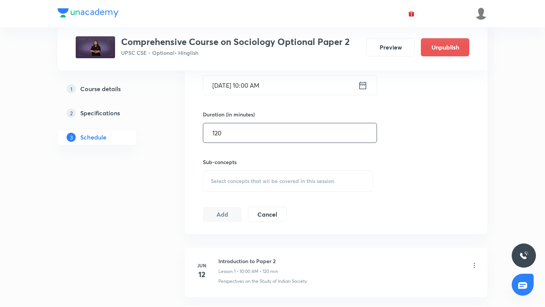
scroll to position [272, 0]
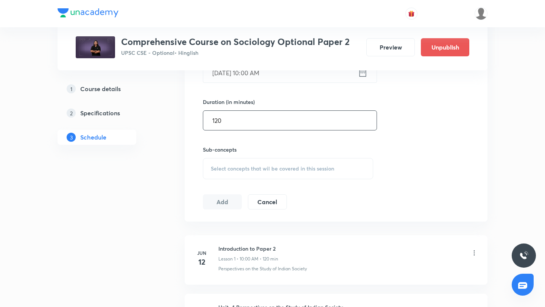
type input "120"
click at [265, 167] on span "Select concepts that wil be covered in this session" at bounding box center [272, 169] width 123 height 6
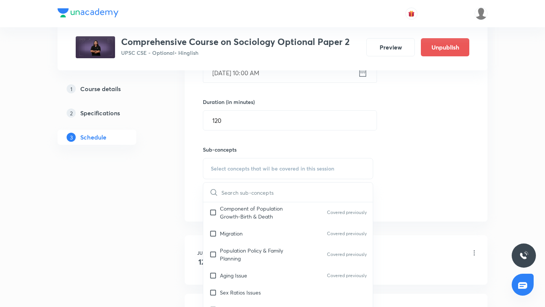
scroll to position [1909, 0]
checkbox input "true"
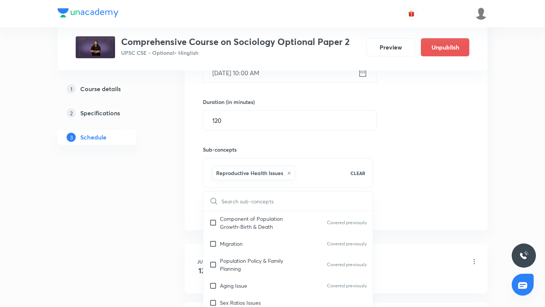
checkbox input "true"
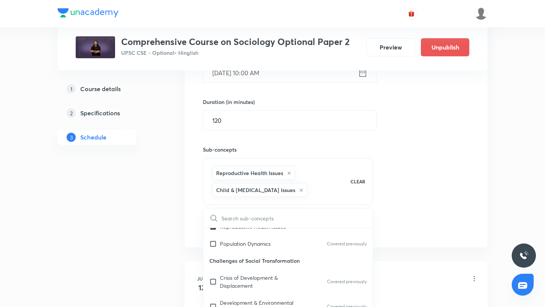
scroll to position [2036, 0]
checkbox input "true"
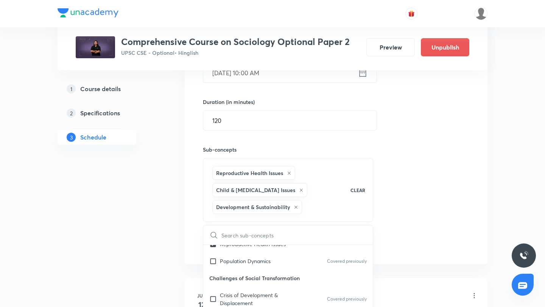
checkbox input "true"
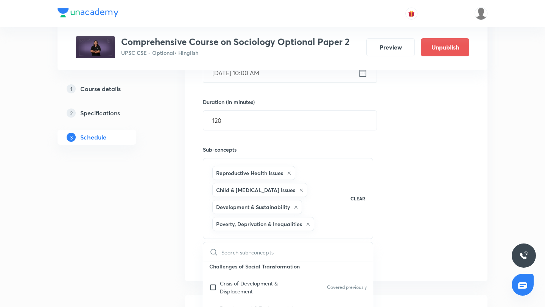
scroll to position [2085, 0]
click at [429, 241] on div "Session 62 Live class Quiz Recorded classes Session title 13/99 Extra Class 8 ​…" at bounding box center [336, 111] width 266 height 318
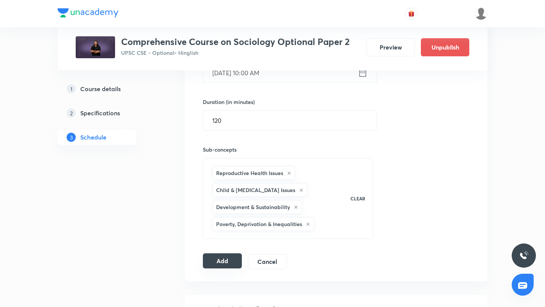
click at [234, 259] on button "Add" at bounding box center [222, 261] width 39 height 15
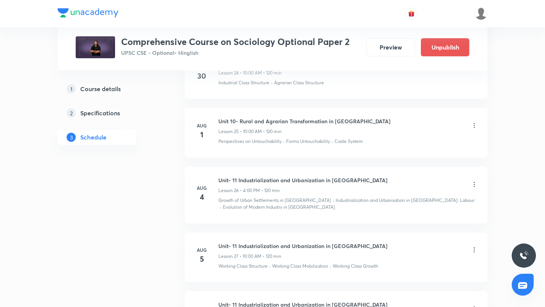
scroll to position [1541, 0]
